Goal: Task Accomplishment & Management: Complete application form

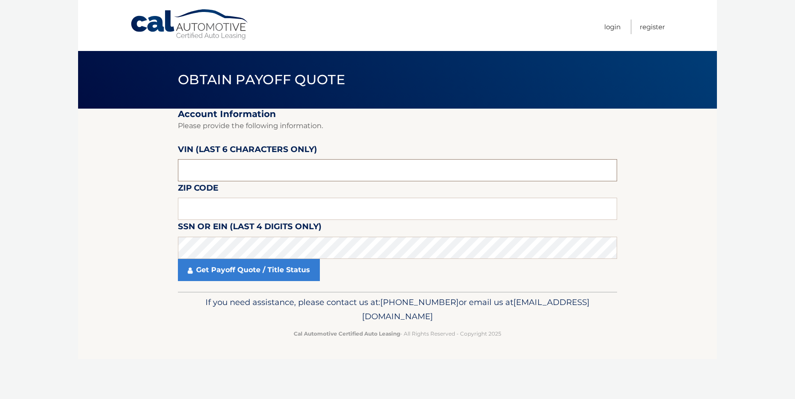
click at [231, 163] on input "text" at bounding box center [397, 170] width 439 height 22
type input "N77372"
type input "19380"
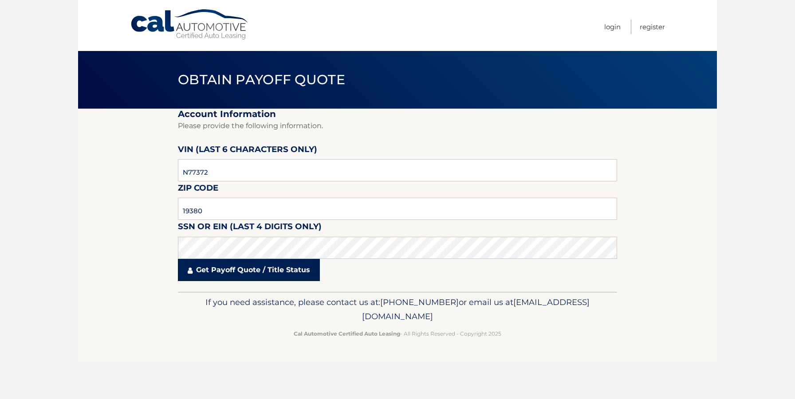
click at [240, 265] on link "Get Payoff Quote / Title Status" at bounding box center [249, 270] width 142 height 22
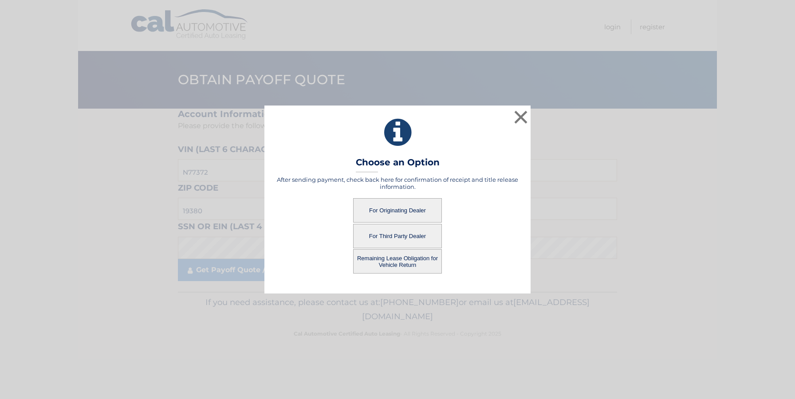
click at [393, 208] on button "For Originating Dealer" at bounding box center [397, 210] width 89 height 24
click at [394, 209] on button "For Originating Dealer" at bounding box center [397, 210] width 89 height 24
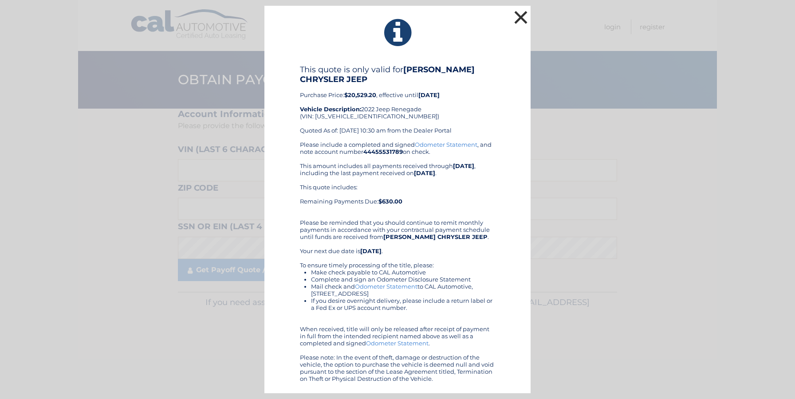
click at [520, 16] on button "×" at bounding box center [521, 17] width 18 height 18
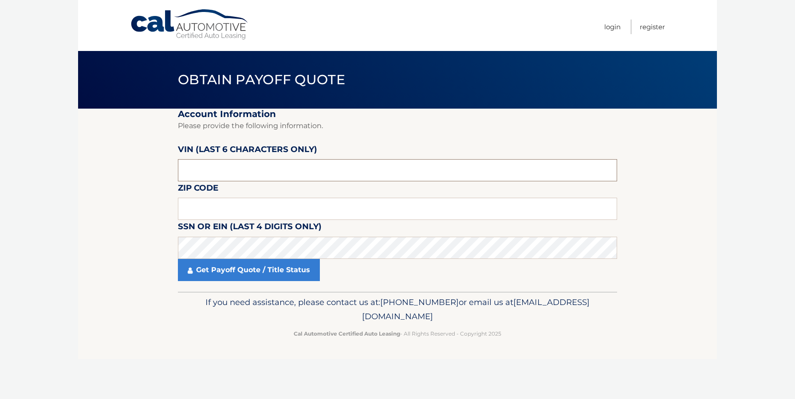
click at [270, 174] on input "text" at bounding box center [397, 170] width 439 height 22
type input "N77372"
click at [235, 210] on input "1938-" at bounding box center [397, 209] width 439 height 22
type input "19380"
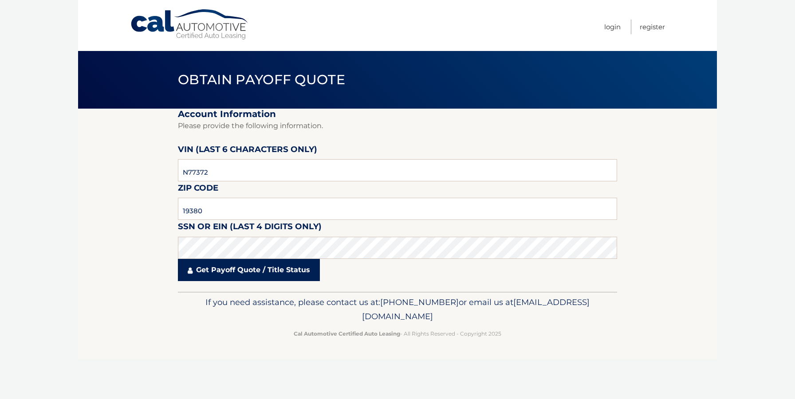
click at [244, 273] on link "Get Payoff Quote / Title Status" at bounding box center [249, 270] width 142 height 22
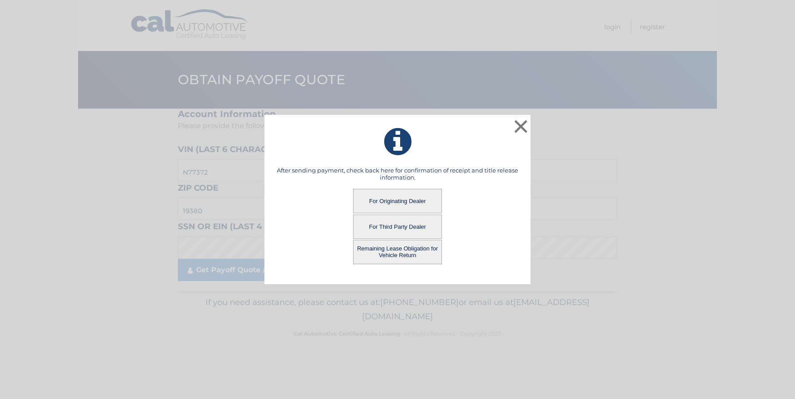
click at [400, 200] on button "For Originating Dealer" at bounding box center [397, 201] width 89 height 24
click at [390, 202] on button "For Originating Dealer" at bounding box center [397, 201] width 89 height 24
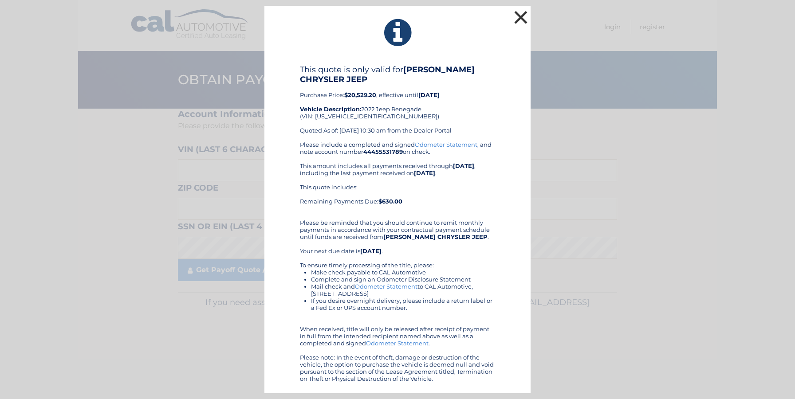
click at [519, 19] on button "×" at bounding box center [521, 17] width 18 height 18
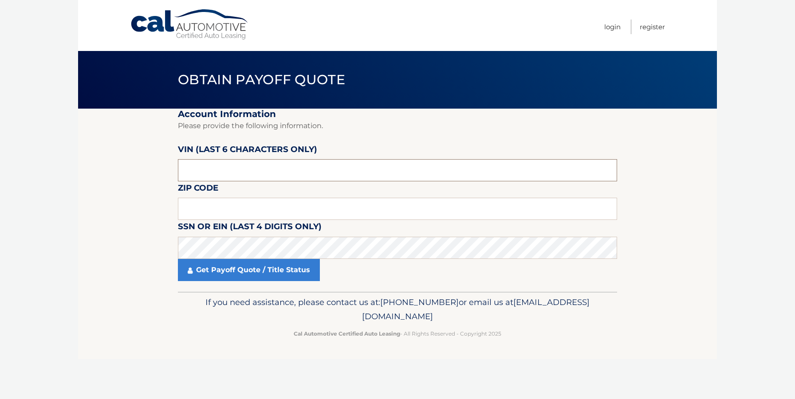
click at [227, 170] on input "text" at bounding box center [397, 170] width 439 height 22
type input "N77372"
type input "19380"
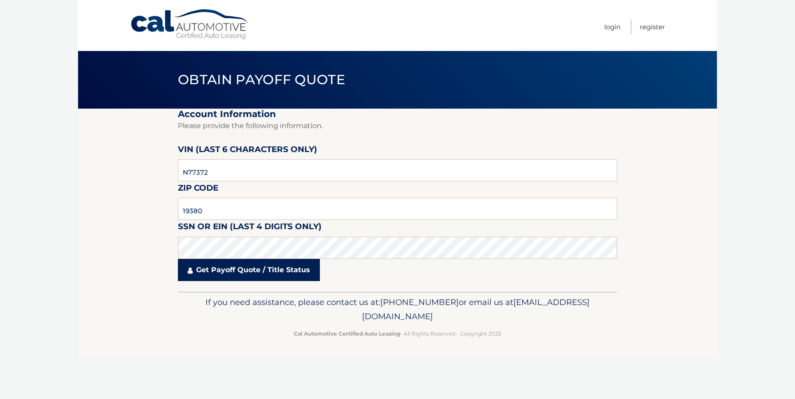
click at [260, 277] on link "Get Payoff Quote / Title Status" at bounding box center [249, 270] width 142 height 22
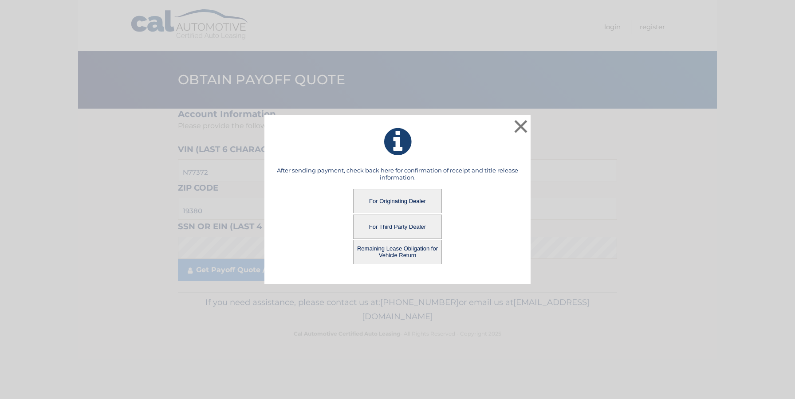
click at [393, 251] on button "Remaining Lease Obligation for Vehicle Return" at bounding box center [397, 252] width 89 height 24
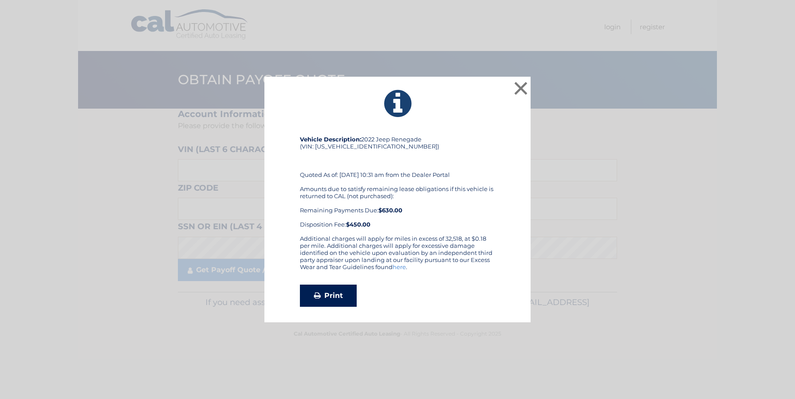
click at [329, 296] on link "Print" at bounding box center [328, 296] width 57 height 22
